Goal: Answer question/provide support

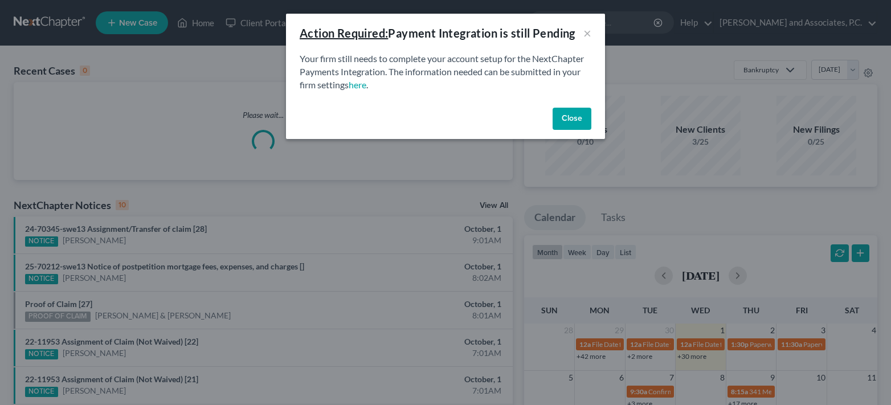
click at [565, 121] on button "Close" at bounding box center [572, 119] width 39 height 23
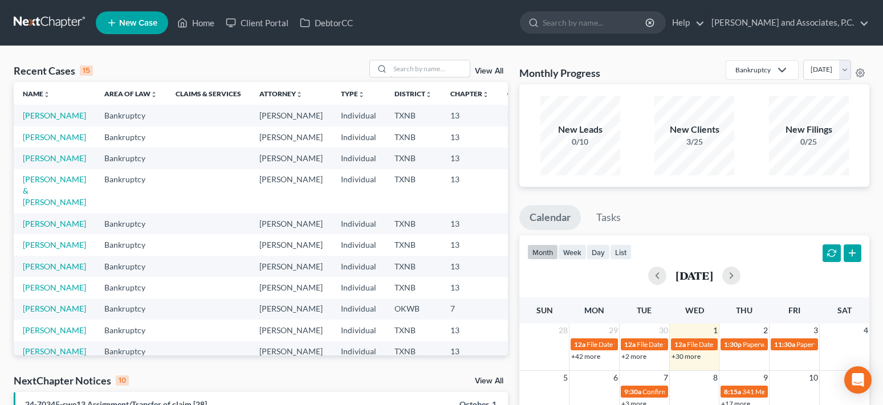
click at [425, 67] on input "search" at bounding box center [430, 68] width 80 height 17
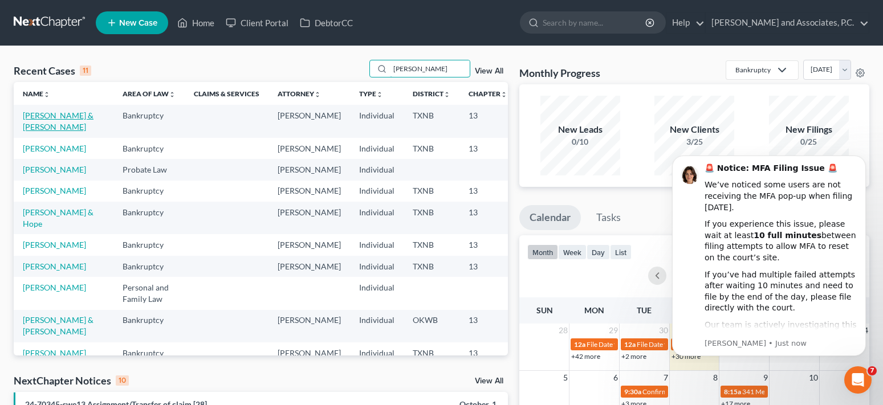
type input "davis"
click at [34, 127] on link "[PERSON_NAME] & [PERSON_NAME]" at bounding box center [58, 121] width 71 height 21
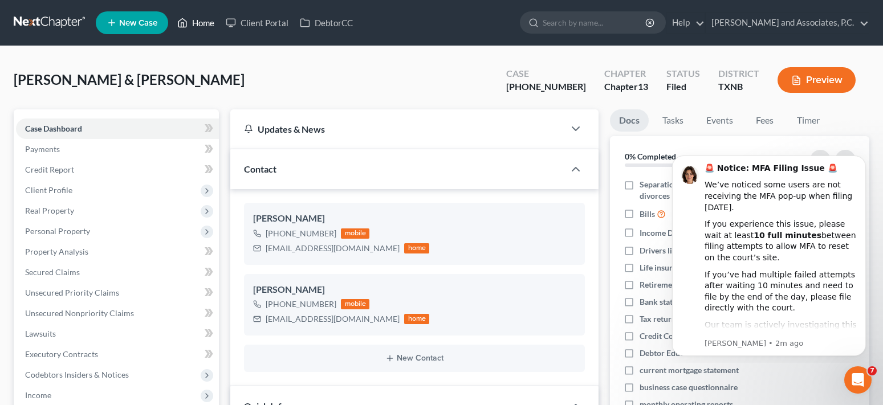
click at [201, 24] on link "Home" at bounding box center [196, 23] width 48 height 21
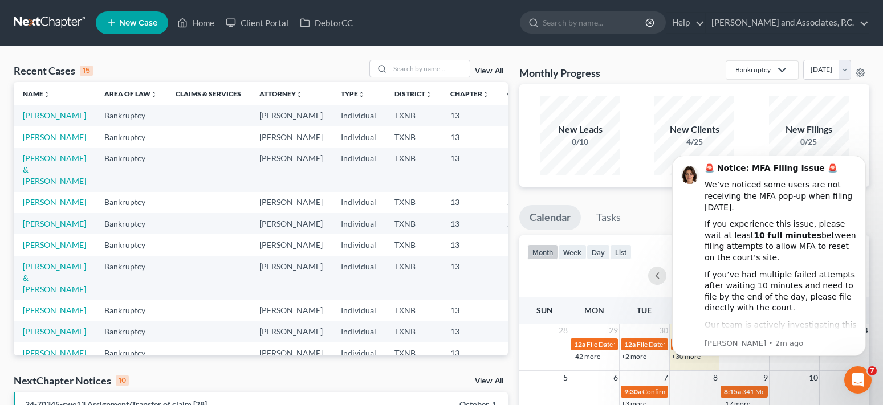
click at [40, 142] on link "[PERSON_NAME]" at bounding box center [54, 137] width 63 height 10
select select "5"
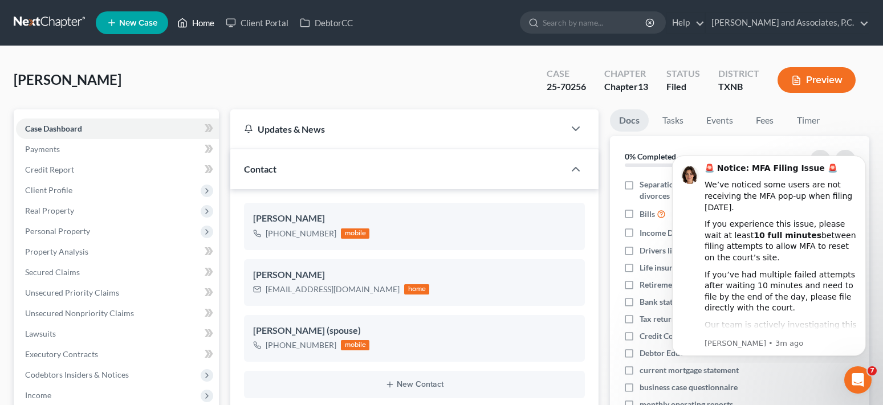
click at [190, 24] on link "Home" at bounding box center [196, 23] width 48 height 21
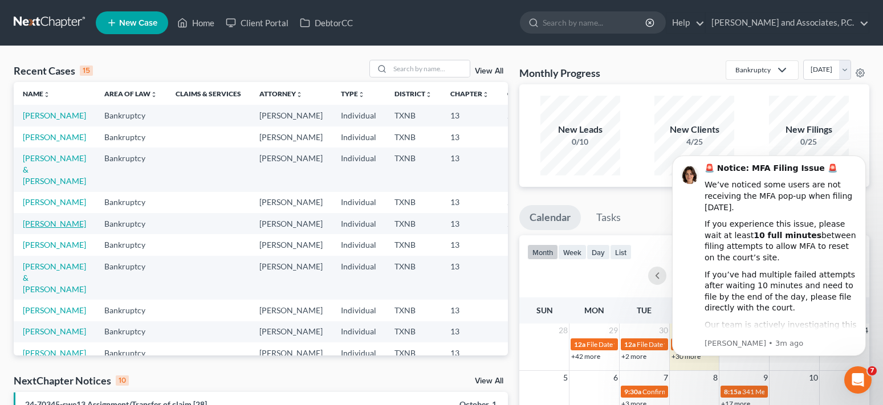
click at [31, 229] on link "[PERSON_NAME]" at bounding box center [54, 224] width 63 height 10
select select "5"
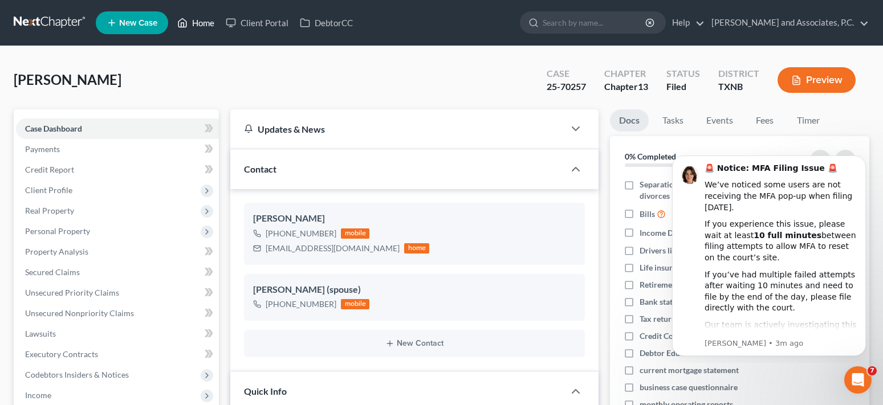
click at [195, 22] on link "Home" at bounding box center [196, 23] width 48 height 21
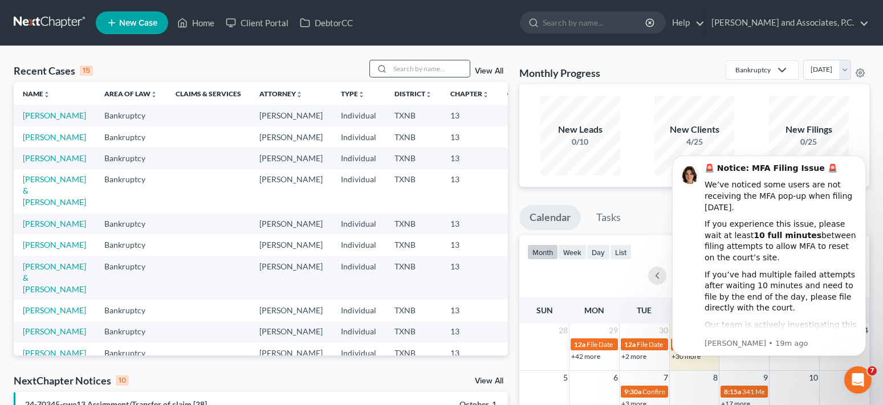
click at [428, 71] on input "search" at bounding box center [430, 68] width 80 height 17
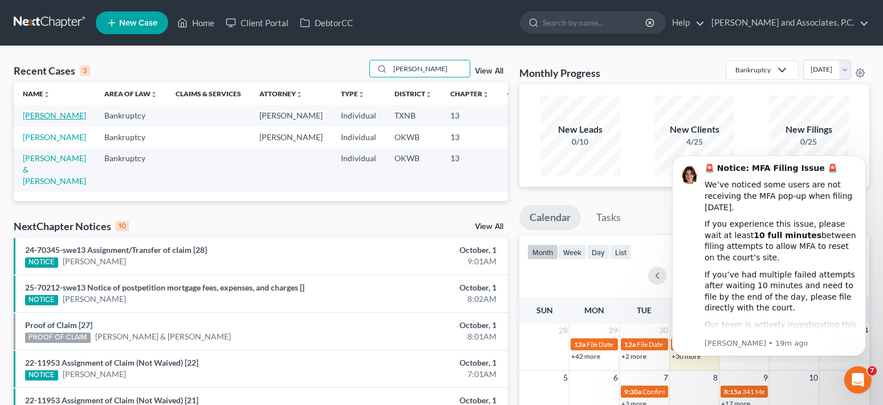
type input "tatum"
click at [38, 120] on link "Tatum, Michael" at bounding box center [54, 116] width 63 height 10
select select "5"
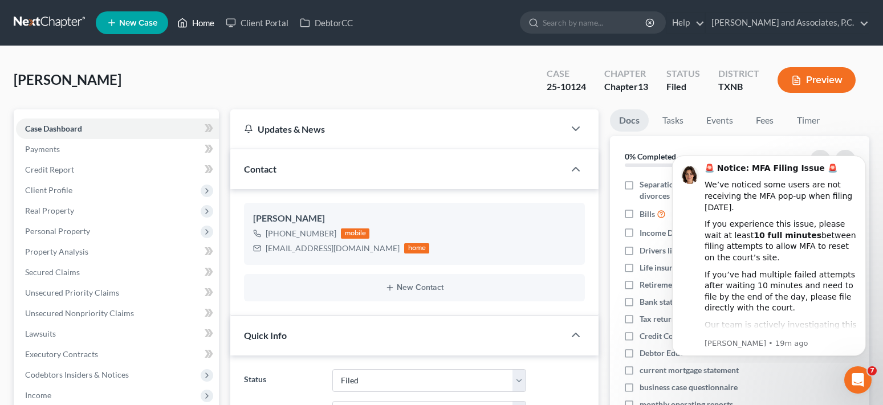
click at [197, 19] on link "Home" at bounding box center [196, 23] width 48 height 21
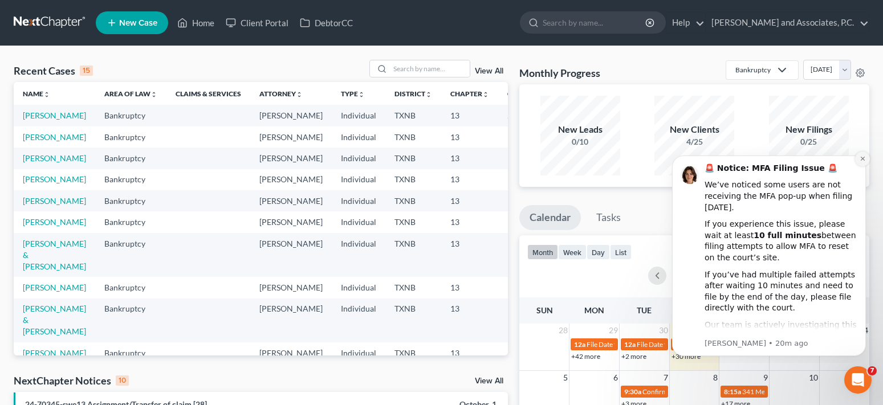
click at [858, 159] on button "Dismiss notification" at bounding box center [862, 159] width 15 height 15
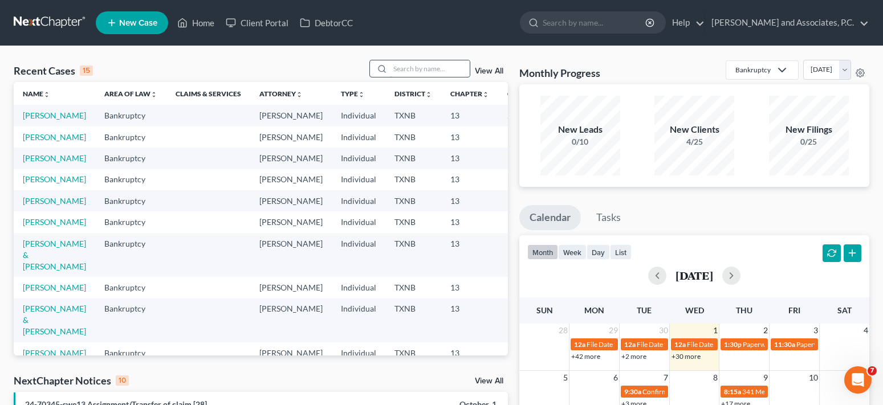
click at [431, 71] on input "search" at bounding box center [430, 68] width 80 height 17
click at [408, 71] on input "search" at bounding box center [430, 68] width 80 height 17
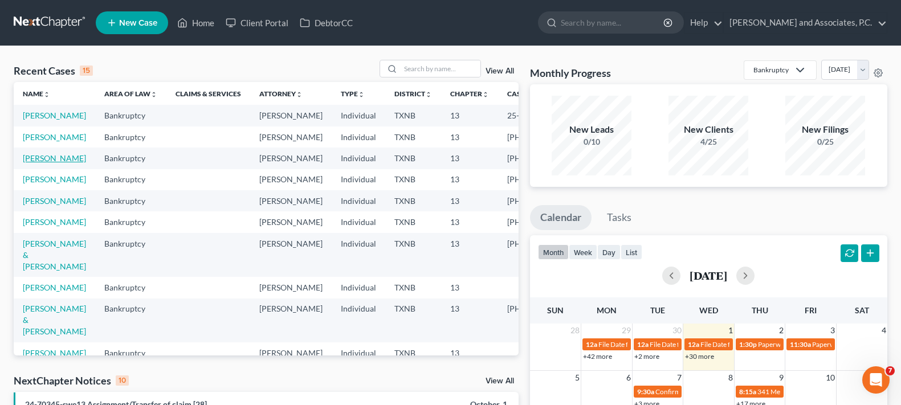
click at [32, 163] on link "[PERSON_NAME]" at bounding box center [54, 158] width 63 height 10
select select "5"
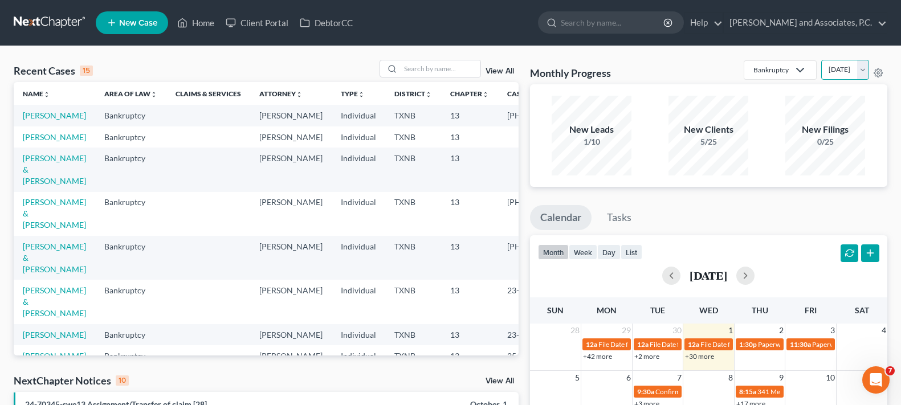
click at [863, 73] on select "October 2025 September 2025 August 2025 July 2025 June 2025 May 2025 April 2025…" at bounding box center [845, 70] width 48 height 20
click at [821, 60] on select "October 2025 September 2025 August 2025 July 2025 June 2025 May 2025 April 2025…" at bounding box center [845, 70] width 48 height 20
click at [861, 72] on select "October 2025 September 2025 August 2025 July 2025 June 2025 May 2025 April 2025…" at bounding box center [845, 70] width 48 height 20
click at [821, 60] on select "October 2025 September 2025 August 2025 July 2025 June 2025 May 2025 April 2025…" at bounding box center [845, 70] width 48 height 20
click at [866, 76] on select "October 2025 September 2025 August 2025 July 2025 June 2025 May 2025 April 2025…" at bounding box center [845, 70] width 48 height 20
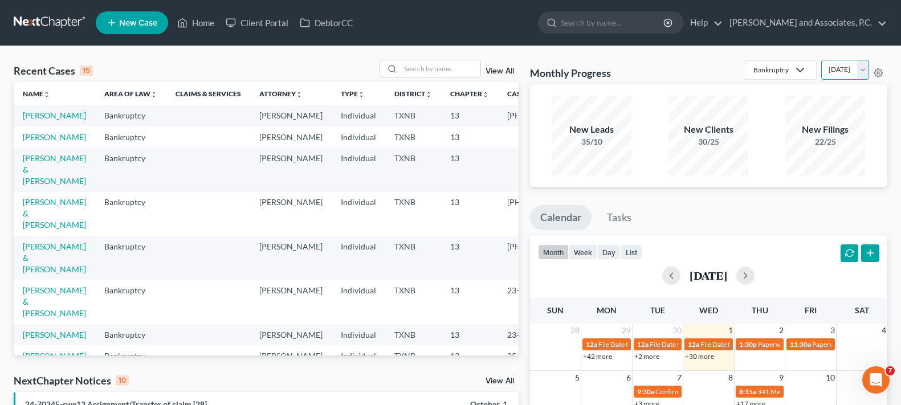
click at [821, 60] on select "October 2025 September 2025 August 2025 July 2025 June 2025 May 2025 April 2025…" at bounding box center [845, 70] width 48 height 20
click at [865, 68] on select "October 2025 September 2025 August 2025 July 2025 June 2025 May 2025 April 2025…" at bounding box center [845, 70] width 48 height 20
click at [821, 60] on select "October 2025 September 2025 August 2025 July 2025 June 2025 May 2025 April 2025…" at bounding box center [845, 70] width 48 height 20
click at [861, 74] on select "October 2025 September 2025 August 2025 July 2025 June 2025 May 2025 April 2025…" at bounding box center [845, 70] width 48 height 20
click at [821, 60] on select "October 2025 September 2025 August 2025 July 2025 June 2025 May 2025 April 2025…" at bounding box center [845, 70] width 48 height 20
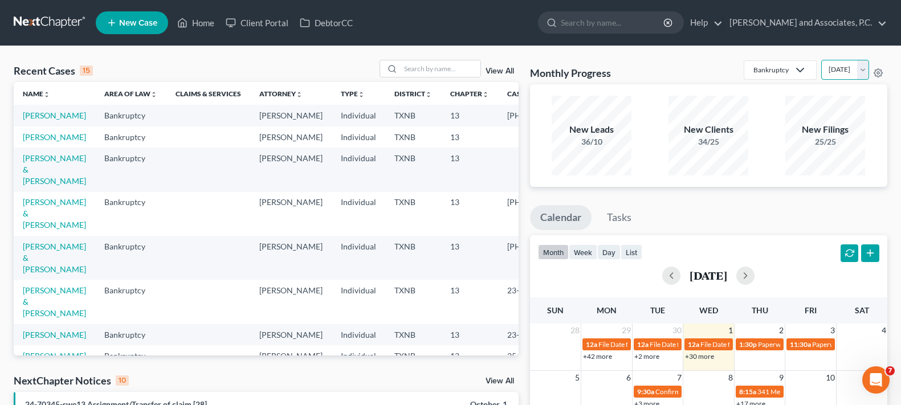
click at [865, 70] on select "October 2025 September 2025 August 2025 July 2025 June 2025 May 2025 April 2025…" at bounding box center [845, 70] width 48 height 20
click at [821, 60] on select "October 2025 September 2025 August 2025 July 2025 June 2025 May 2025 April 2025…" at bounding box center [845, 70] width 48 height 20
click at [865, 68] on select "October 2025 September 2025 August 2025 July 2025 June 2025 May 2025 April 2025…" at bounding box center [845, 70] width 48 height 20
click at [821, 60] on select "October 2025 September 2025 August 2025 July 2025 June 2025 May 2025 April 2025…" at bounding box center [845, 70] width 48 height 20
click at [863, 70] on select "October 2025 September 2025 August 2025 July 2025 June 2025 May 2025 April 2025…" at bounding box center [845, 70] width 48 height 20
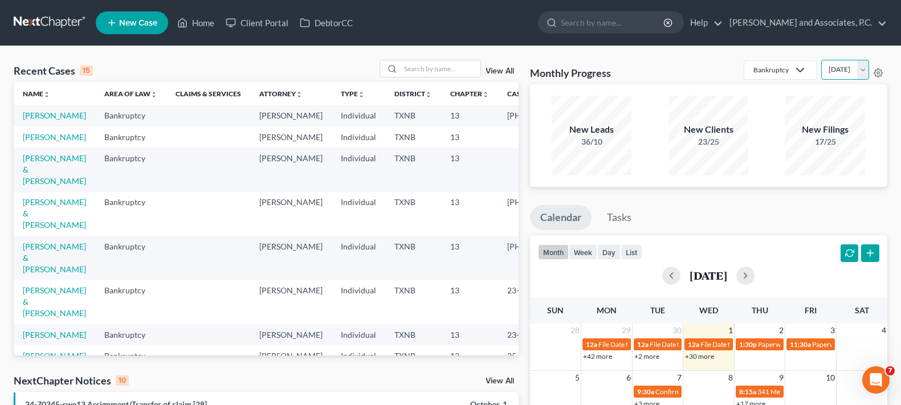
click at [821, 60] on select "October 2025 September 2025 August 2025 July 2025 June 2025 May 2025 April 2025…" at bounding box center [845, 70] width 48 height 20
click at [861, 69] on select "October 2025 September 2025 August 2025 July 2025 June 2025 May 2025 April 2025…" at bounding box center [845, 70] width 48 height 20
click at [821, 60] on select "October 2025 September 2025 August 2025 July 2025 June 2025 May 2025 April 2025…" at bounding box center [845, 70] width 48 height 20
click at [866, 67] on select "October 2025 September 2025 August 2025 July 2025 June 2025 May 2025 April 2025…" at bounding box center [845, 70] width 48 height 20
click at [821, 60] on select "October 2025 September 2025 August 2025 July 2025 June 2025 May 2025 April 2025…" at bounding box center [845, 70] width 48 height 20
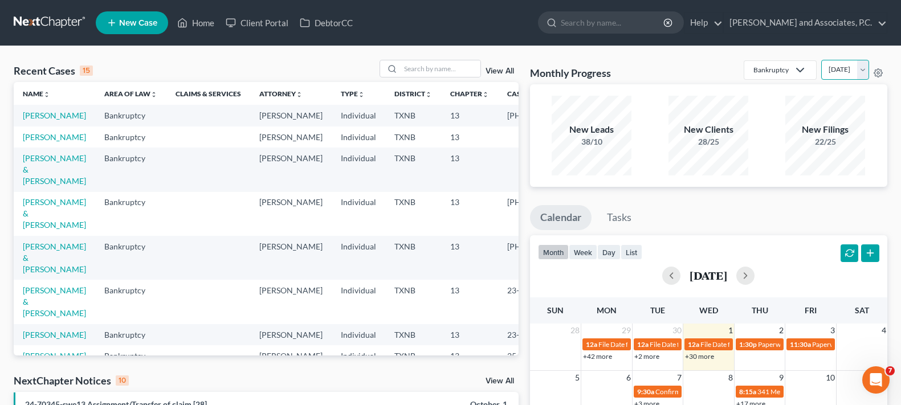
click at [861, 70] on select "October 2025 September 2025 August 2025 July 2025 June 2025 May 2025 April 2025…" at bounding box center [845, 70] width 48 height 20
click at [821, 60] on select "October 2025 September 2025 August 2025 July 2025 June 2025 May 2025 April 2025…" at bounding box center [845, 70] width 48 height 20
click at [863, 72] on select "October 2025 September 2025 August 2025 July 2025 June 2025 May 2025 April 2025…" at bounding box center [845, 70] width 48 height 20
click at [821, 60] on select "October 2025 September 2025 August 2025 July 2025 June 2025 May 2025 April 2025…" at bounding box center [845, 70] width 48 height 20
click at [866, 67] on select "October 2025 September 2025 August 2025 July 2025 June 2025 May 2025 April 2025…" at bounding box center [845, 70] width 48 height 20
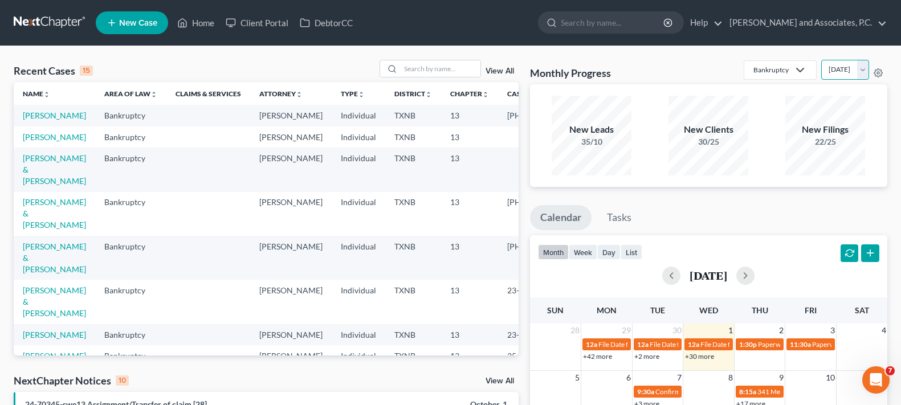
click at [821, 60] on select "October 2025 September 2025 August 2025 July 2025 June 2025 May 2025 April 2025…" at bounding box center [845, 70] width 48 height 20
click at [861, 71] on select "October 2025 September 2025 August 2025 July 2025 June 2025 May 2025 April 2025…" at bounding box center [845, 70] width 48 height 20
select select "0"
click at [821, 60] on select "October 2025 September 2025 August 2025 July 2025 June 2025 May 2025 April 2025…" at bounding box center [845, 70] width 48 height 20
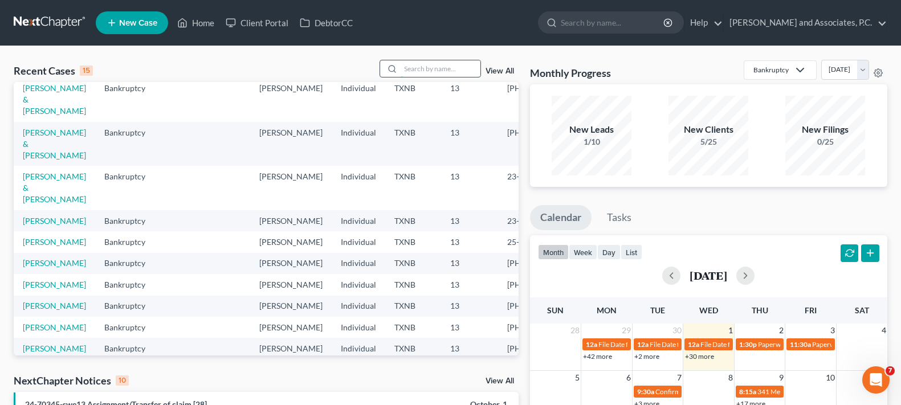
click at [424, 70] on input "search" at bounding box center [441, 68] width 80 height 17
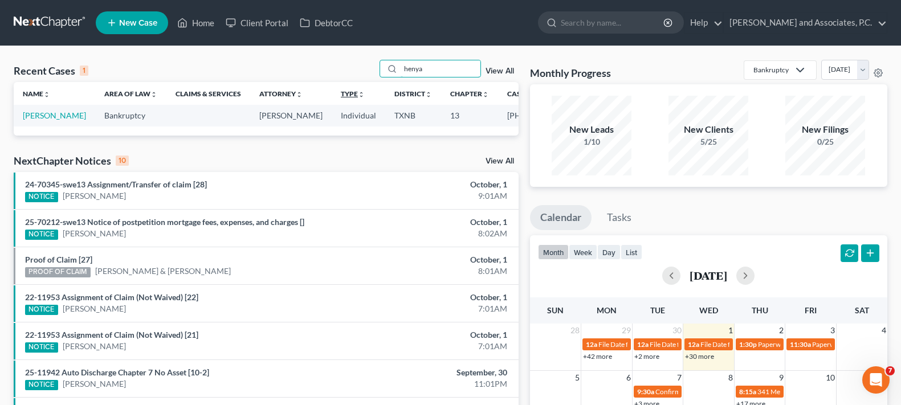
scroll to position [0, 0]
type input "henya"
click at [38, 117] on link "Henyan, Kayla" at bounding box center [54, 116] width 63 height 10
select select "5"
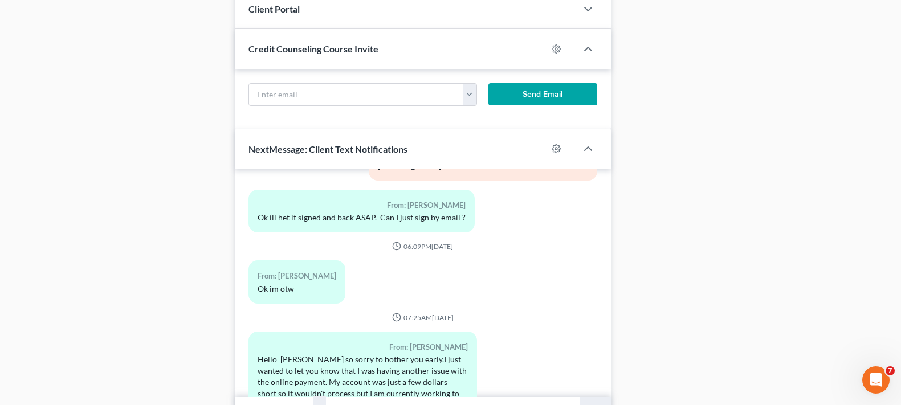
scroll to position [1180, 0]
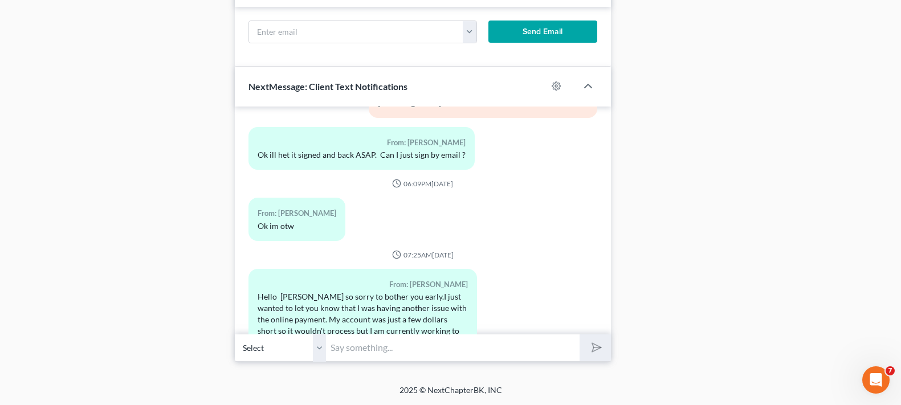
click at [433, 345] on input "text" at bounding box center [452, 348] width 253 height 28
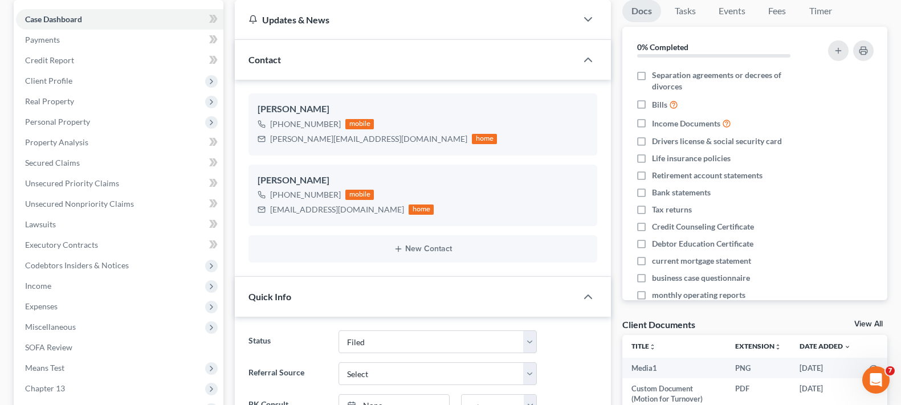
scroll to position [0, 0]
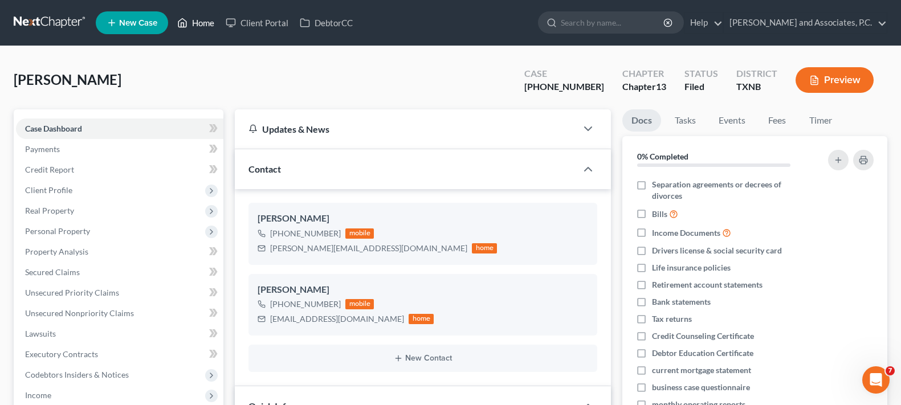
click at [190, 23] on link "Home" at bounding box center [196, 23] width 48 height 21
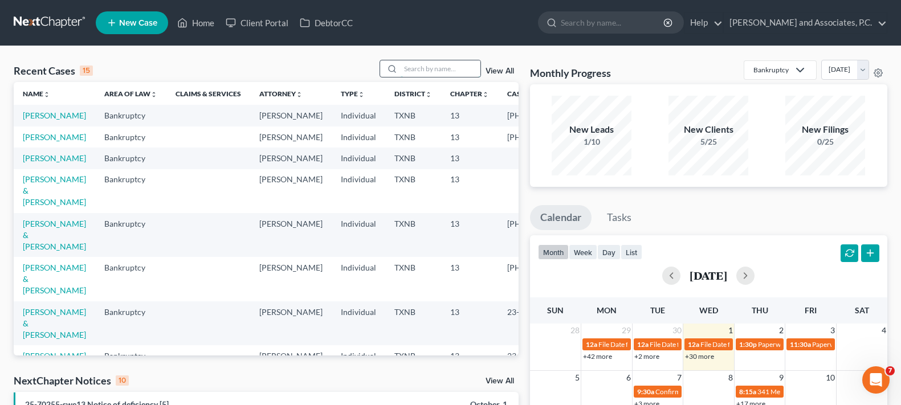
click at [443, 63] on input "search" at bounding box center [441, 68] width 80 height 17
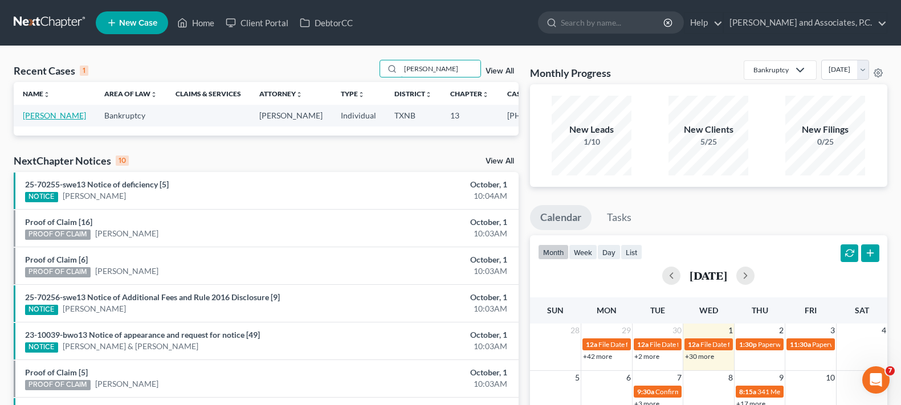
type input "wellner"
click at [40, 119] on link "Wellner, Danielle" at bounding box center [54, 116] width 63 height 10
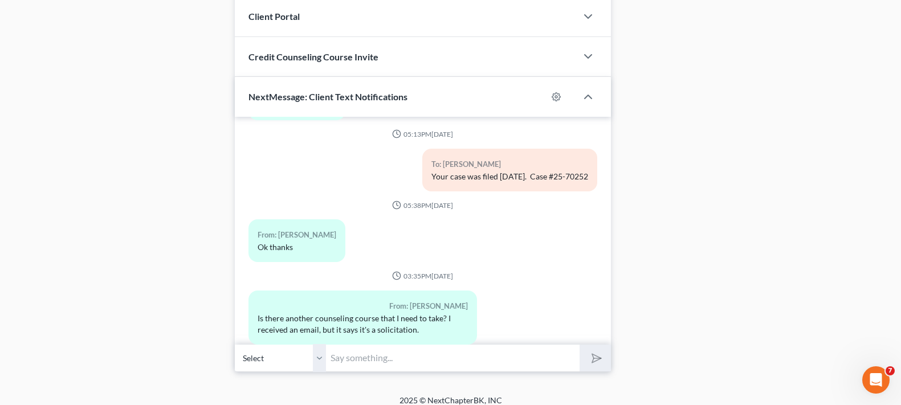
scroll to position [904, 0]
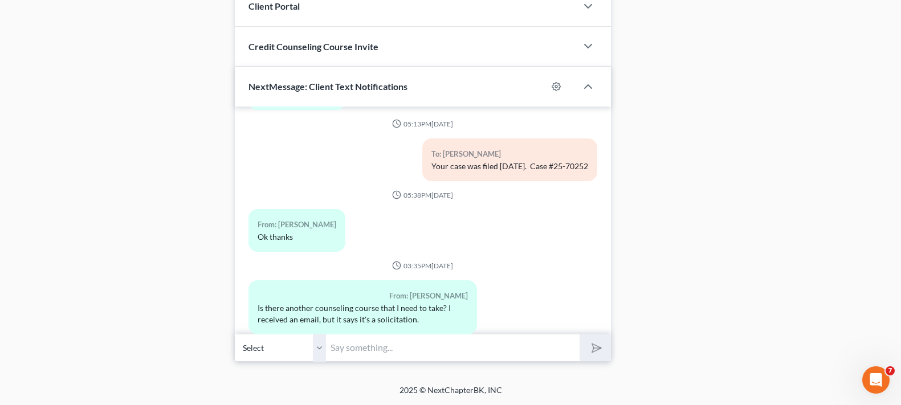
click at [406, 347] on input "text" at bounding box center [452, 348] width 253 height 28
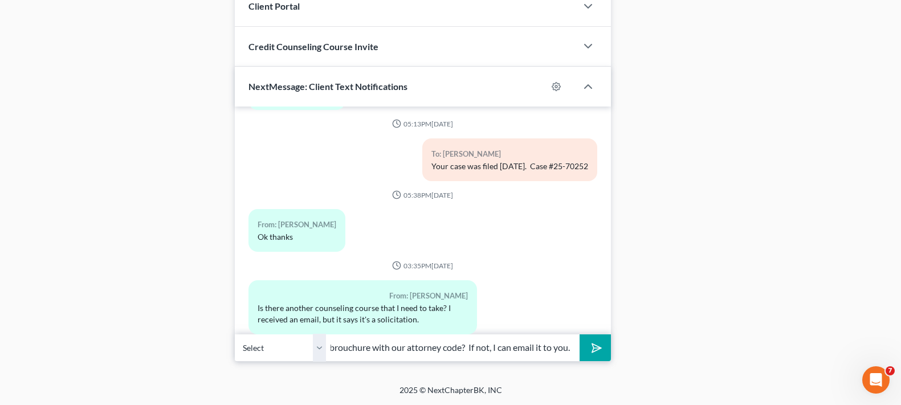
scroll to position [0, 289]
type input "Yes, you need to take the debtor education course. Do you still have the brouch…"
click at [580, 335] on button "submit" at bounding box center [595, 348] width 31 height 27
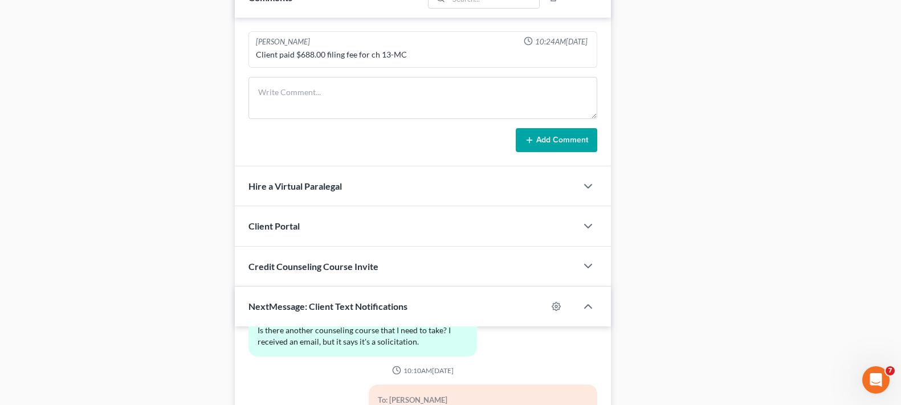
scroll to position [904, 0]
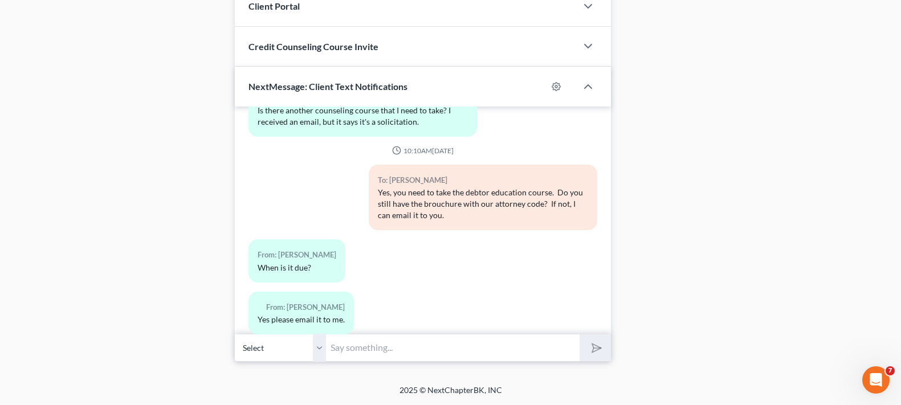
click at [389, 348] on input "text" at bounding box center [452, 348] width 253 height 28
click at [393, 345] on input "text" at bounding box center [452, 348] width 253 height 28
